Goal: Task Accomplishment & Management: Complete application form

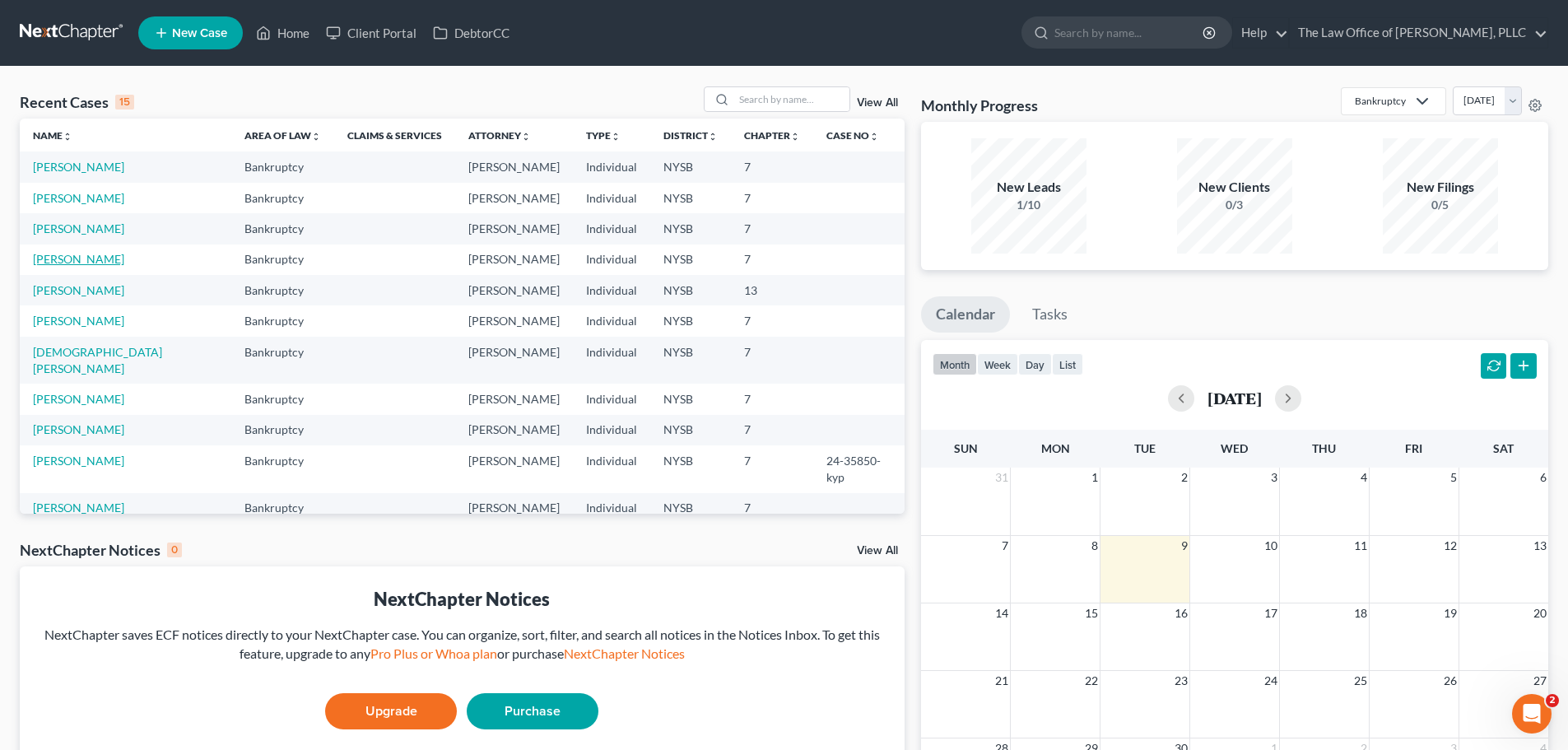
click at [95, 260] on link "[PERSON_NAME]" at bounding box center [78, 258] width 91 height 14
select select "10"
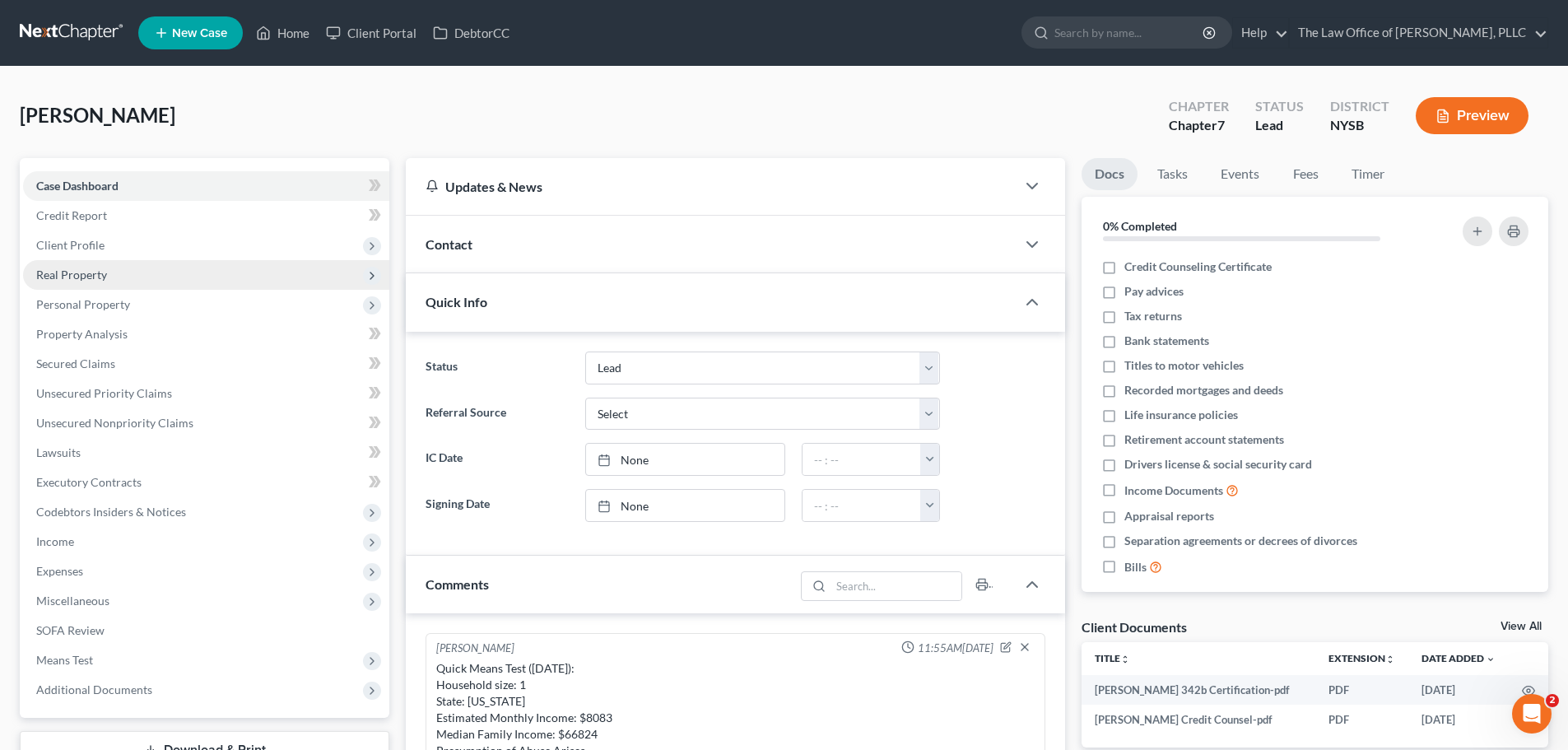
click at [147, 280] on span "Real Property" at bounding box center [206, 275] width 367 height 30
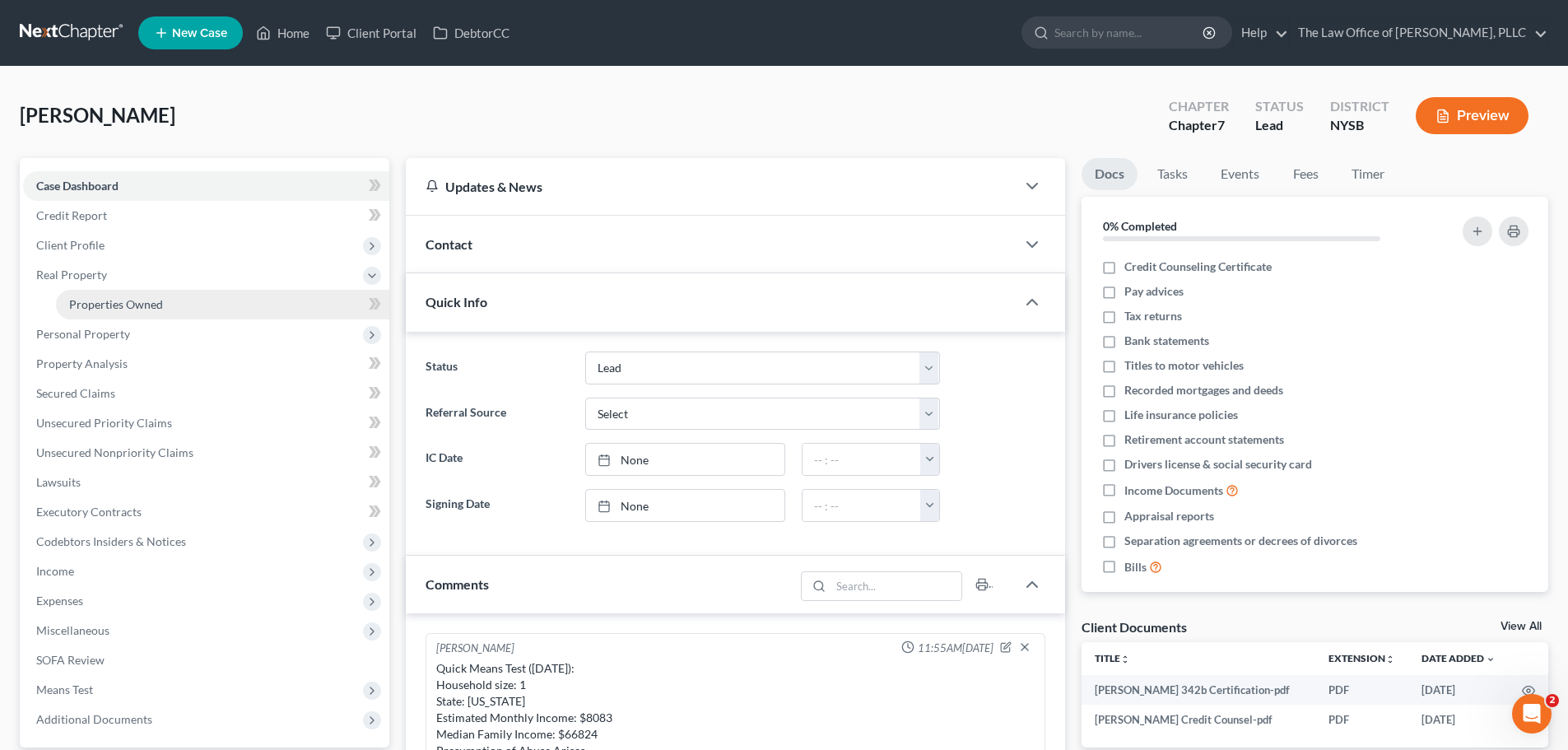
click at [192, 295] on link "Properties Owned" at bounding box center [222, 305] width 334 height 30
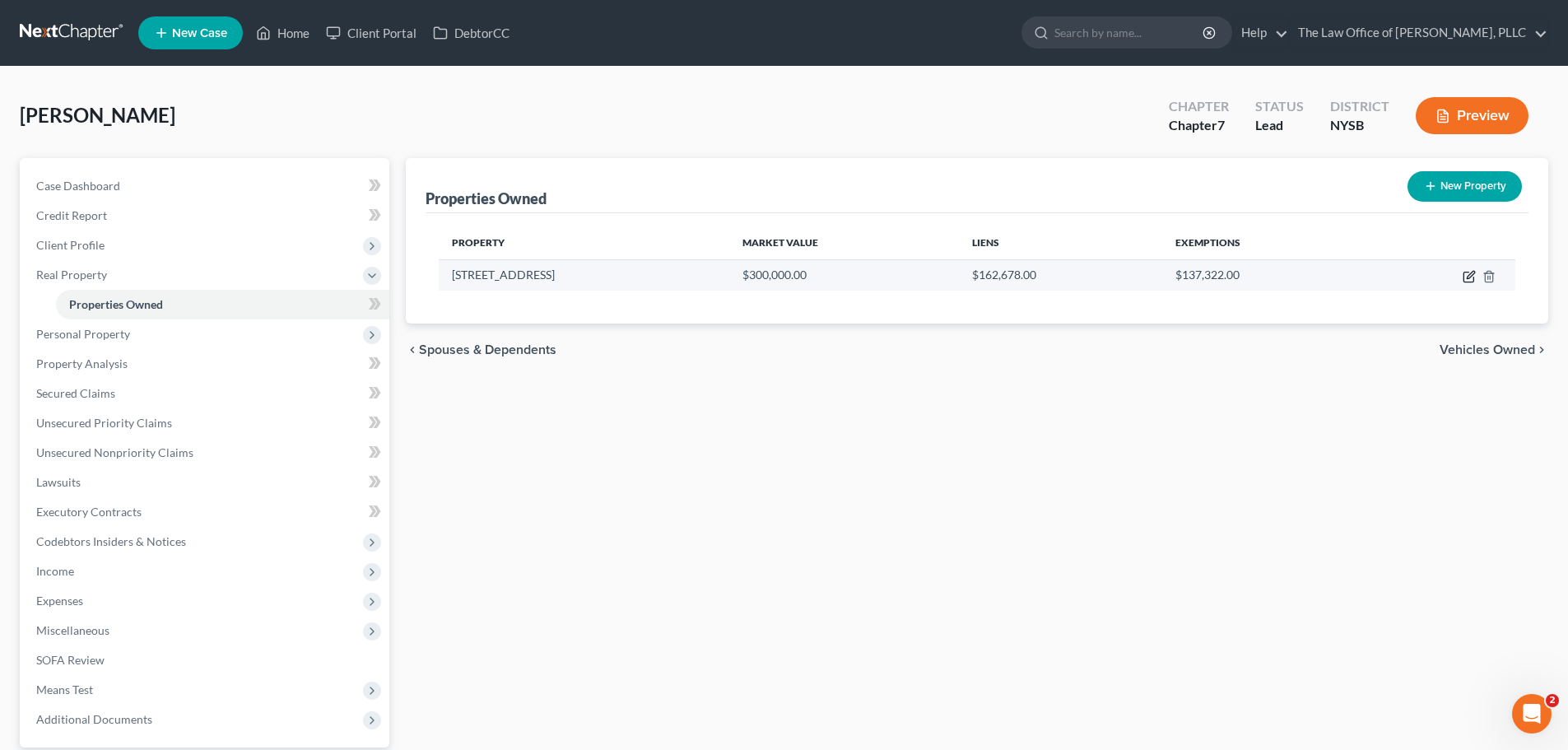
click at [1464, 281] on icon "button" at bounding box center [1468, 278] width 10 height 10
select select "35"
select select "13"
select select "0"
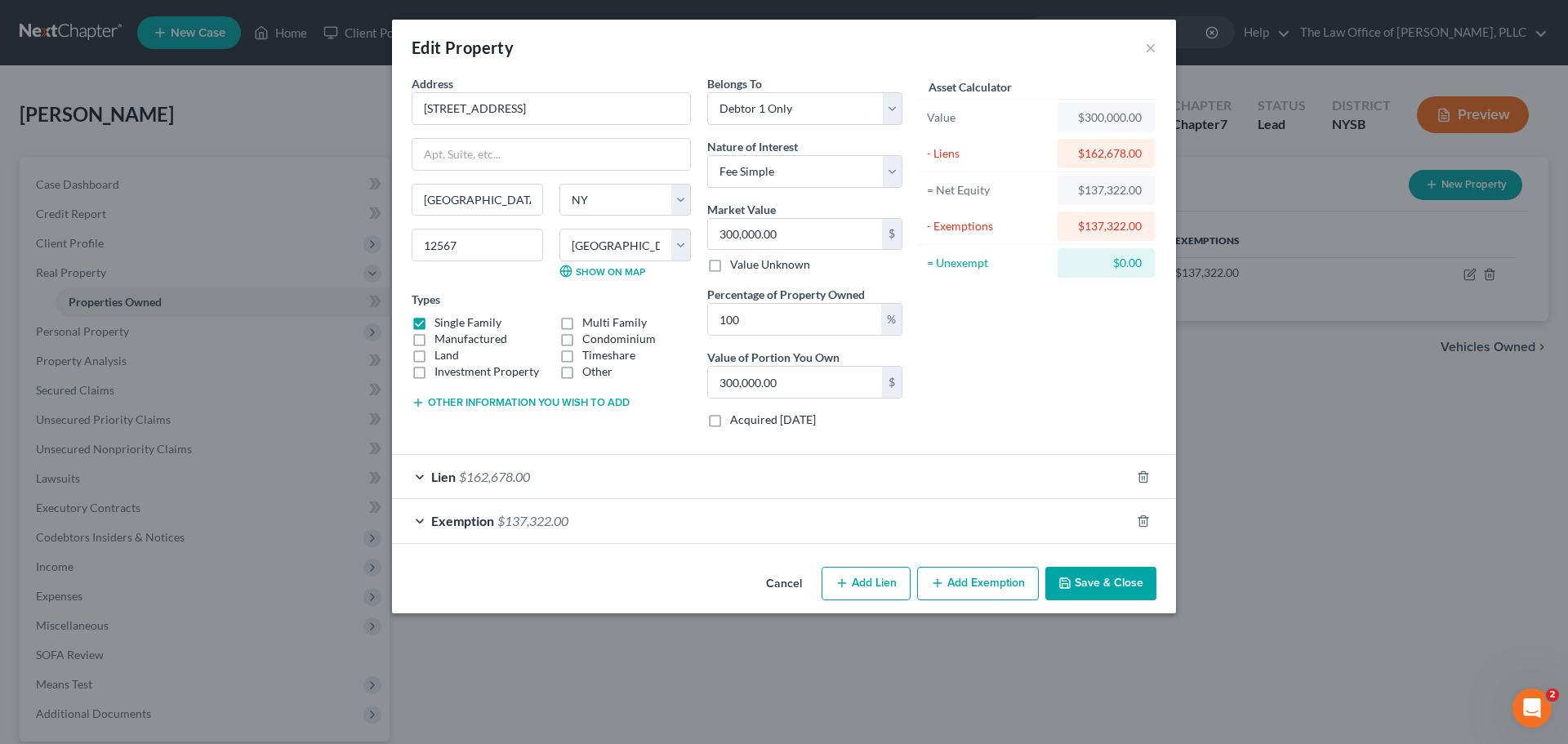
click at [616, 530] on div "Exemption $137,322.00" at bounding box center [761, 520] width 738 height 43
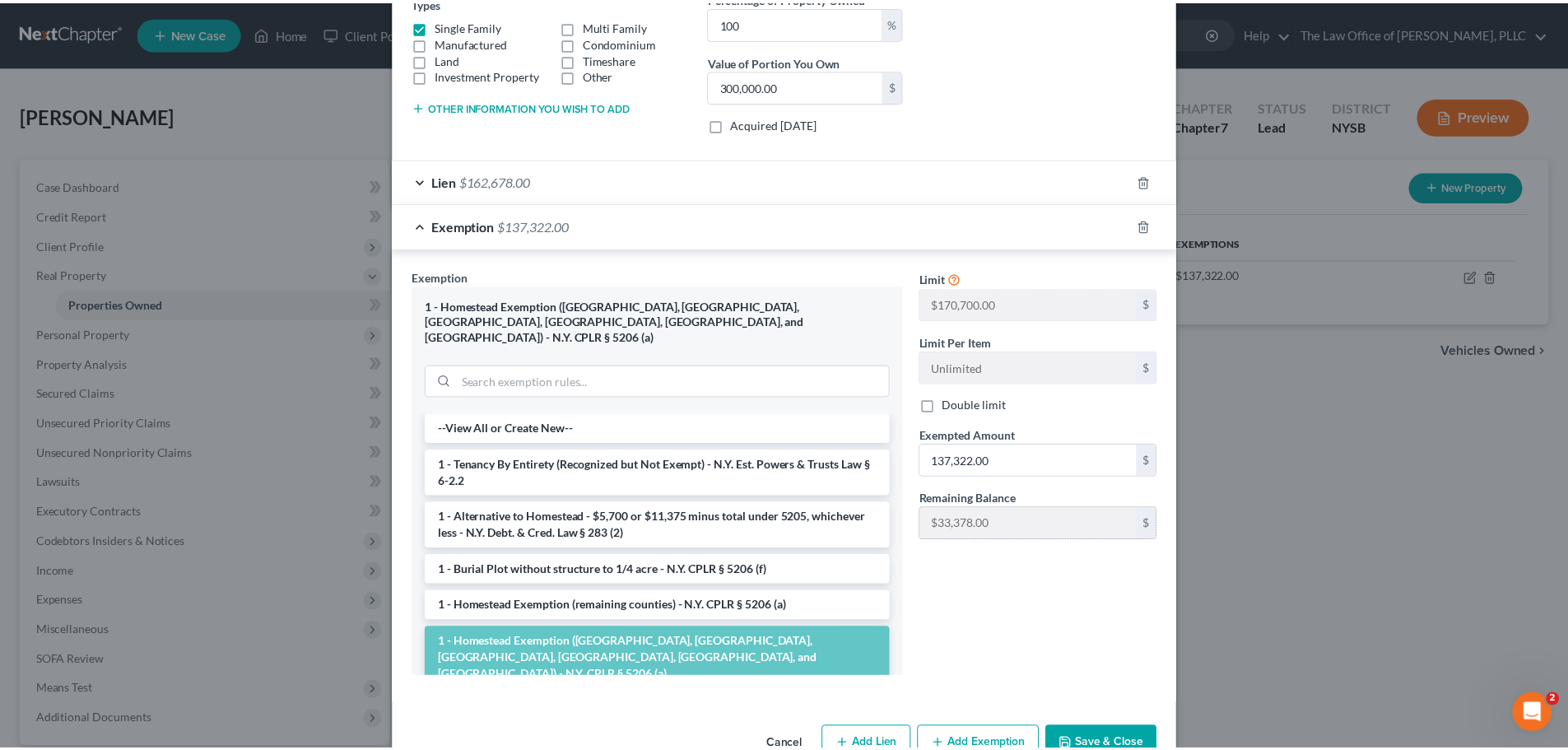
scroll to position [329, 0]
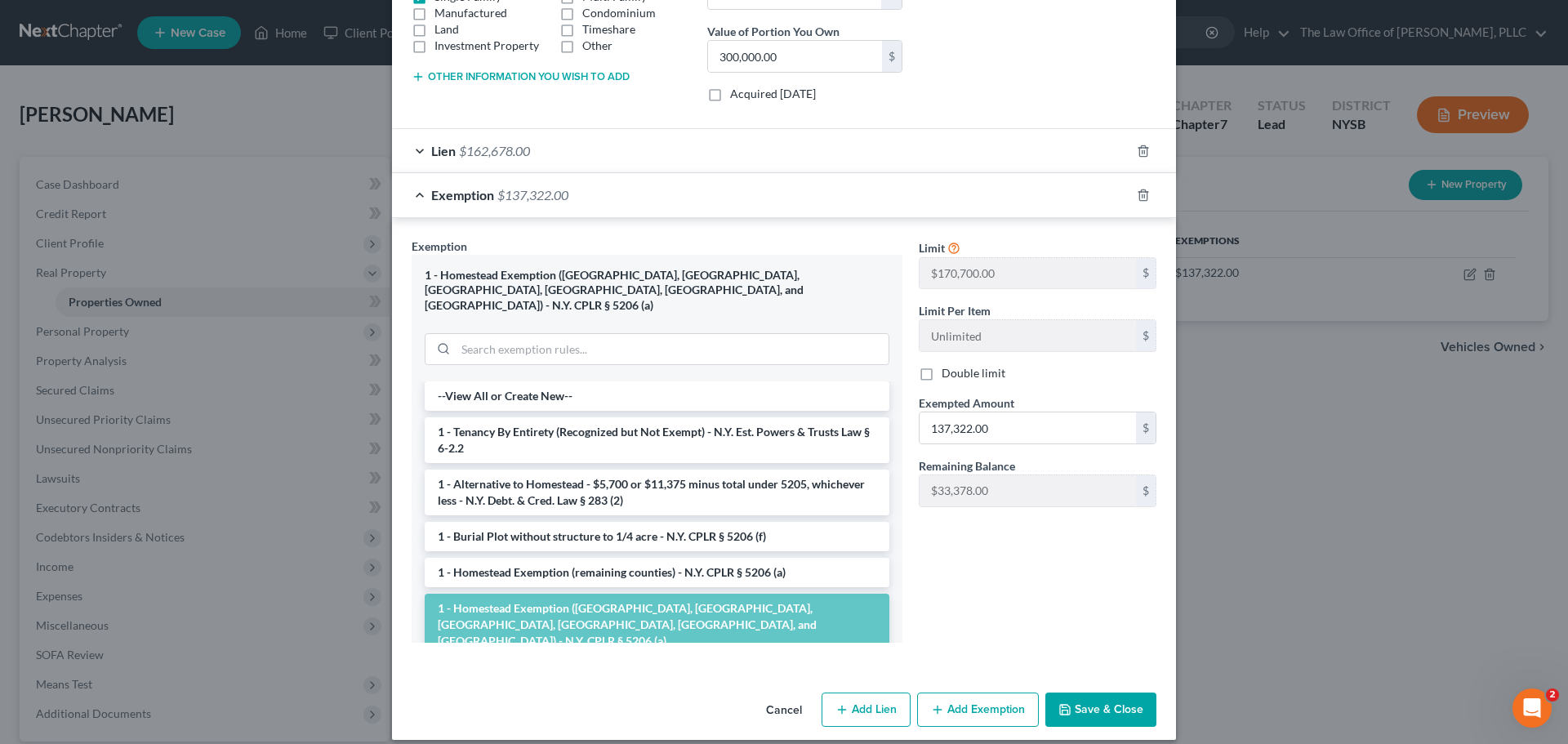
click at [780, 695] on button "Cancel" at bounding box center [784, 710] width 62 height 33
